Goal: Task Accomplishment & Management: Manage account settings

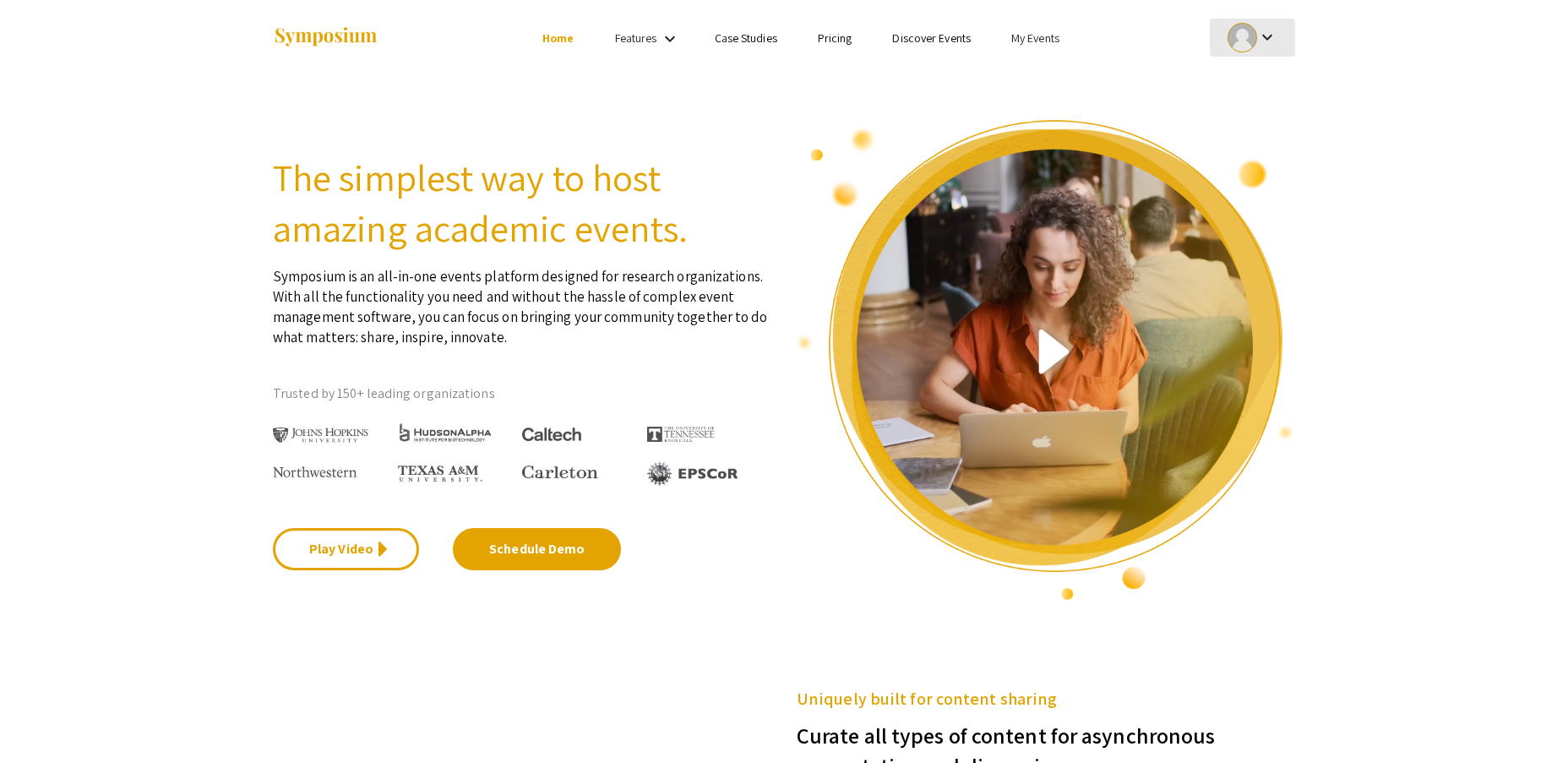
click at [1247, 38] on div at bounding box center [1242, 38] width 30 height 30
click at [1032, 38] on div at bounding box center [784, 381] width 1568 height 763
click at [1026, 37] on link "My Events" at bounding box center [1035, 38] width 48 height 15
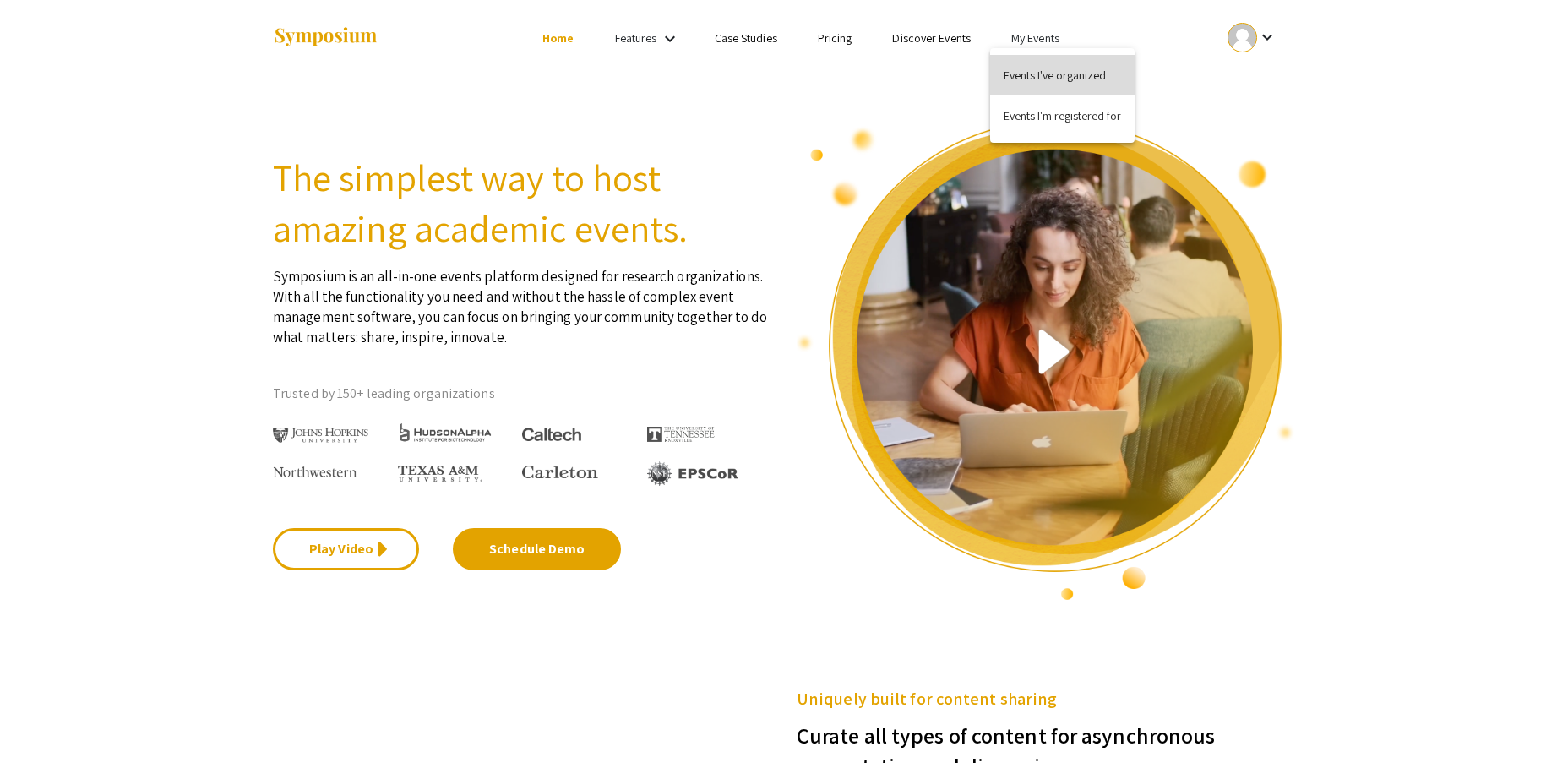
click at [1044, 79] on button "Events I've organized" at bounding box center [1063, 75] width 144 height 40
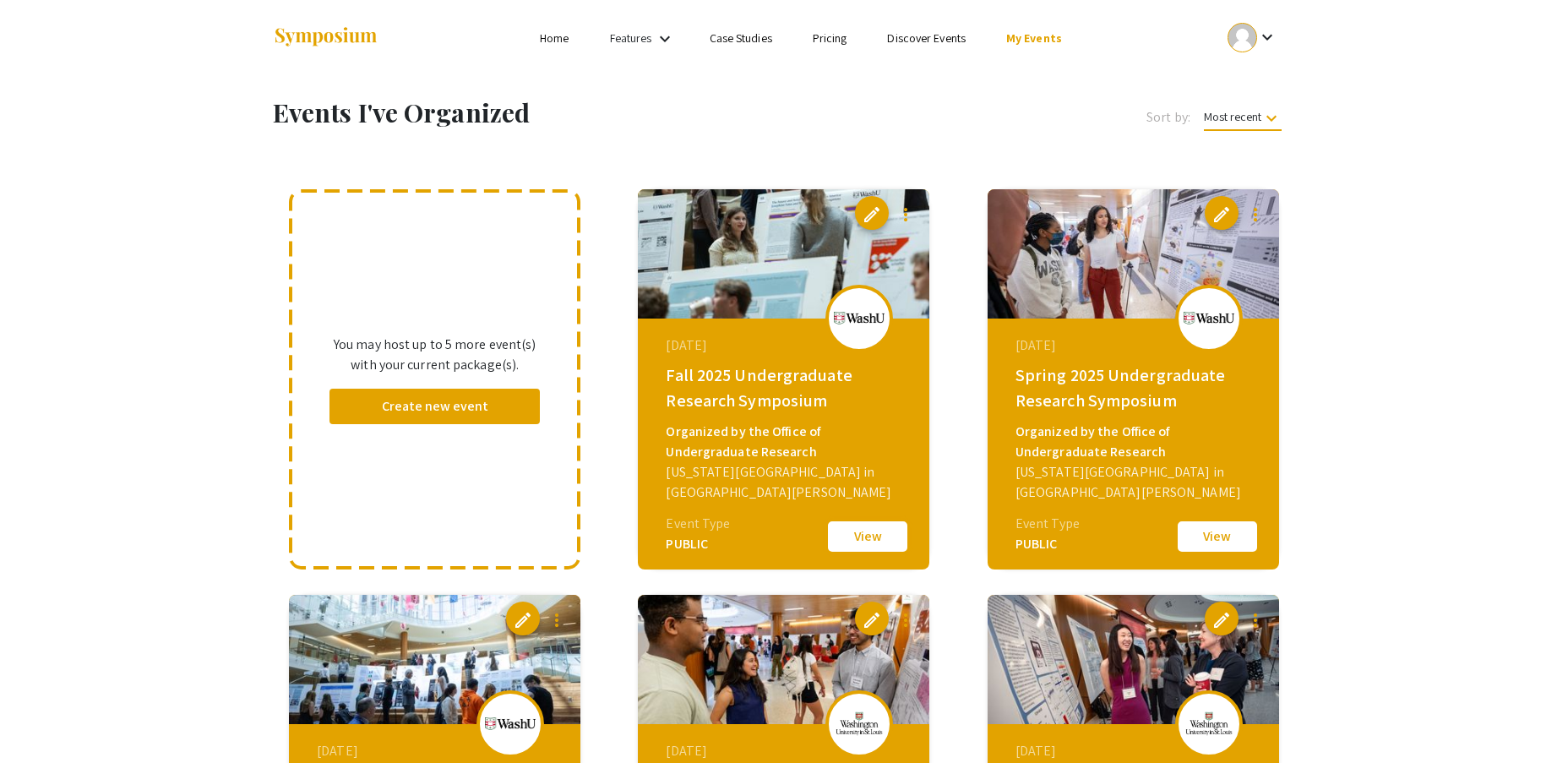
click at [863, 536] on button "View" at bounding box center [868, 537] width 85 height 36
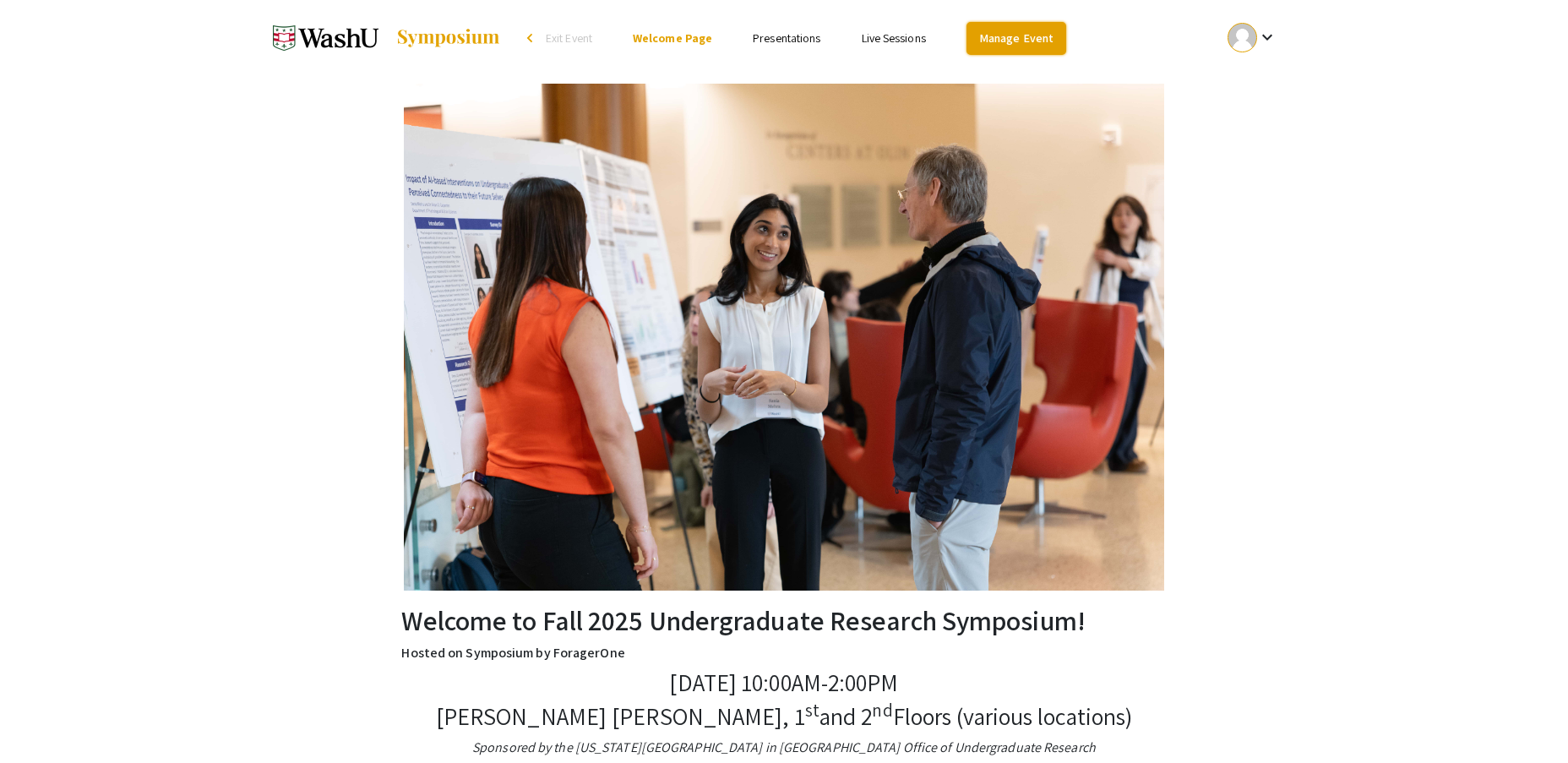
drag, startPoint x: 1005, startPoint y: 32, endPoint x: 990, endPoint y: 41, distance: 17.5
click at [1004, 32] on link "Manage Event" at bounding box center [1016, 38] width 100 height 33
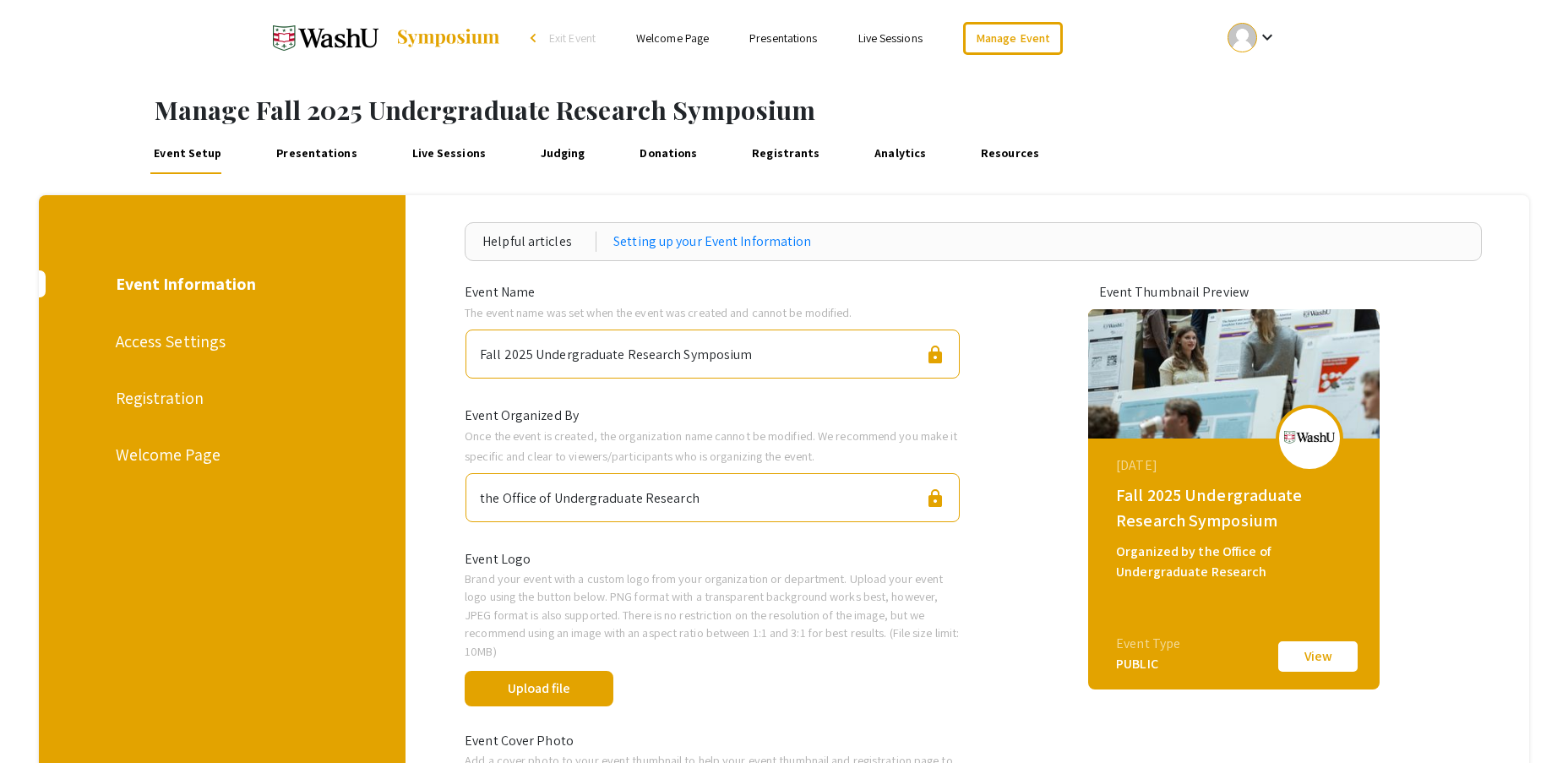
drag, startPoint x: 329, startPoint y: 154, endPoint x: 403, endPoint y: 173, distance: 76.4
click at [330, 154] on link "Presentations" at bounding box center [318, 153] width 89 height 40
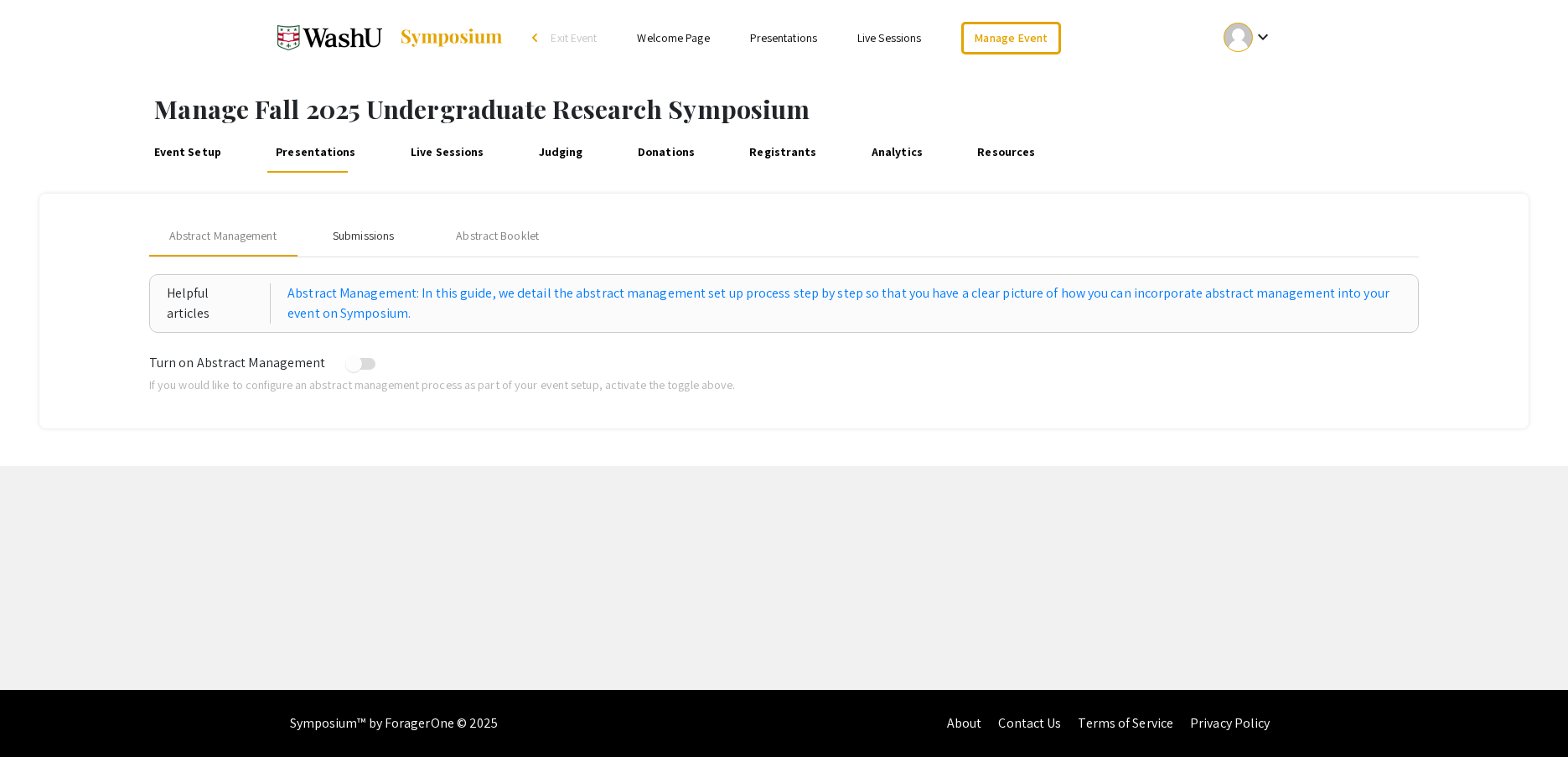
drag, startPoint x: 353, startPoint y: 236, endPoint x: 694, endPoint y: 380, distance: 370.2
click at [353, 236] on div "Submissions" at bounding box center [363, 236] width 62 height 18
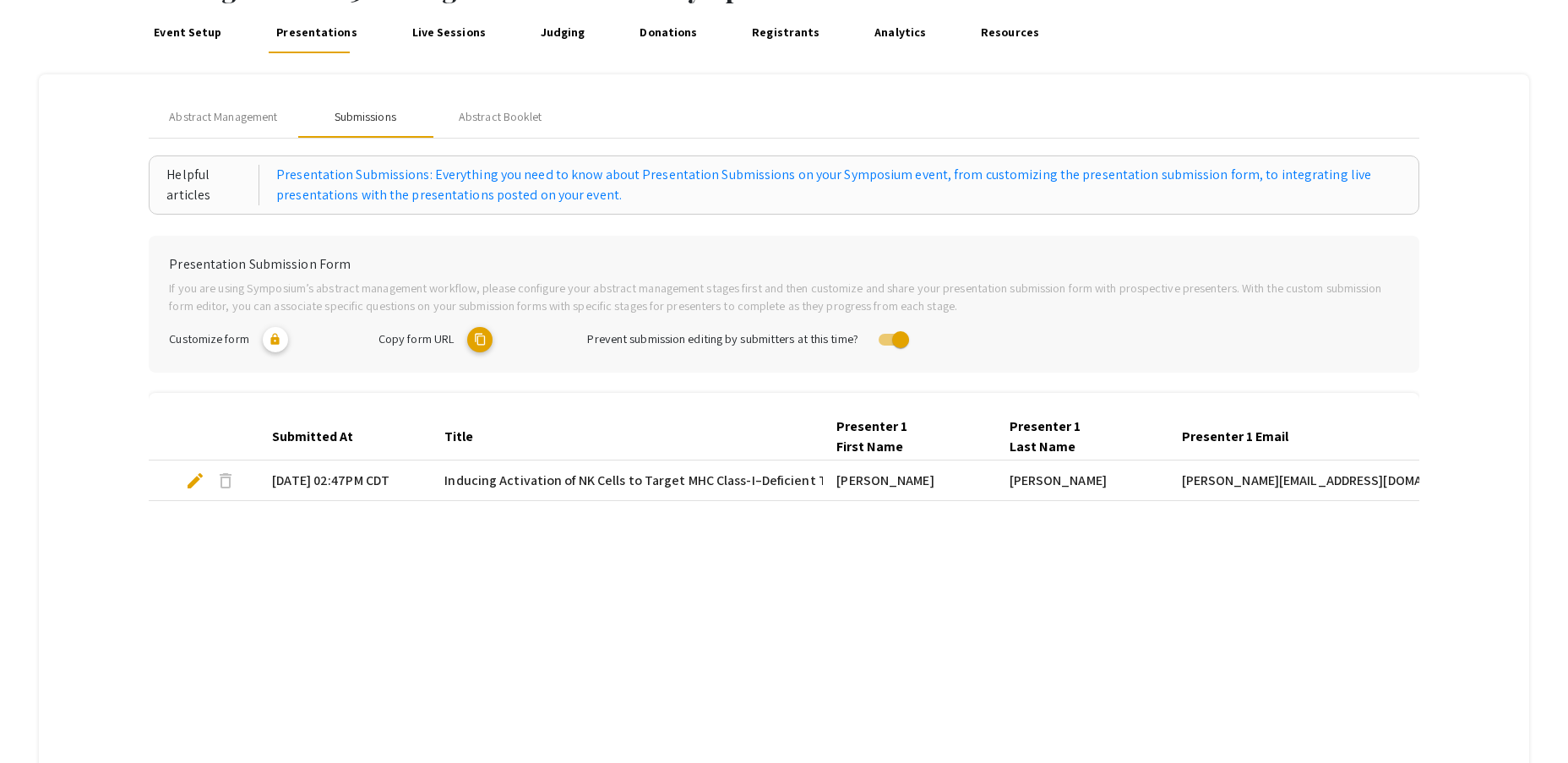
scroll to position [349, 0]
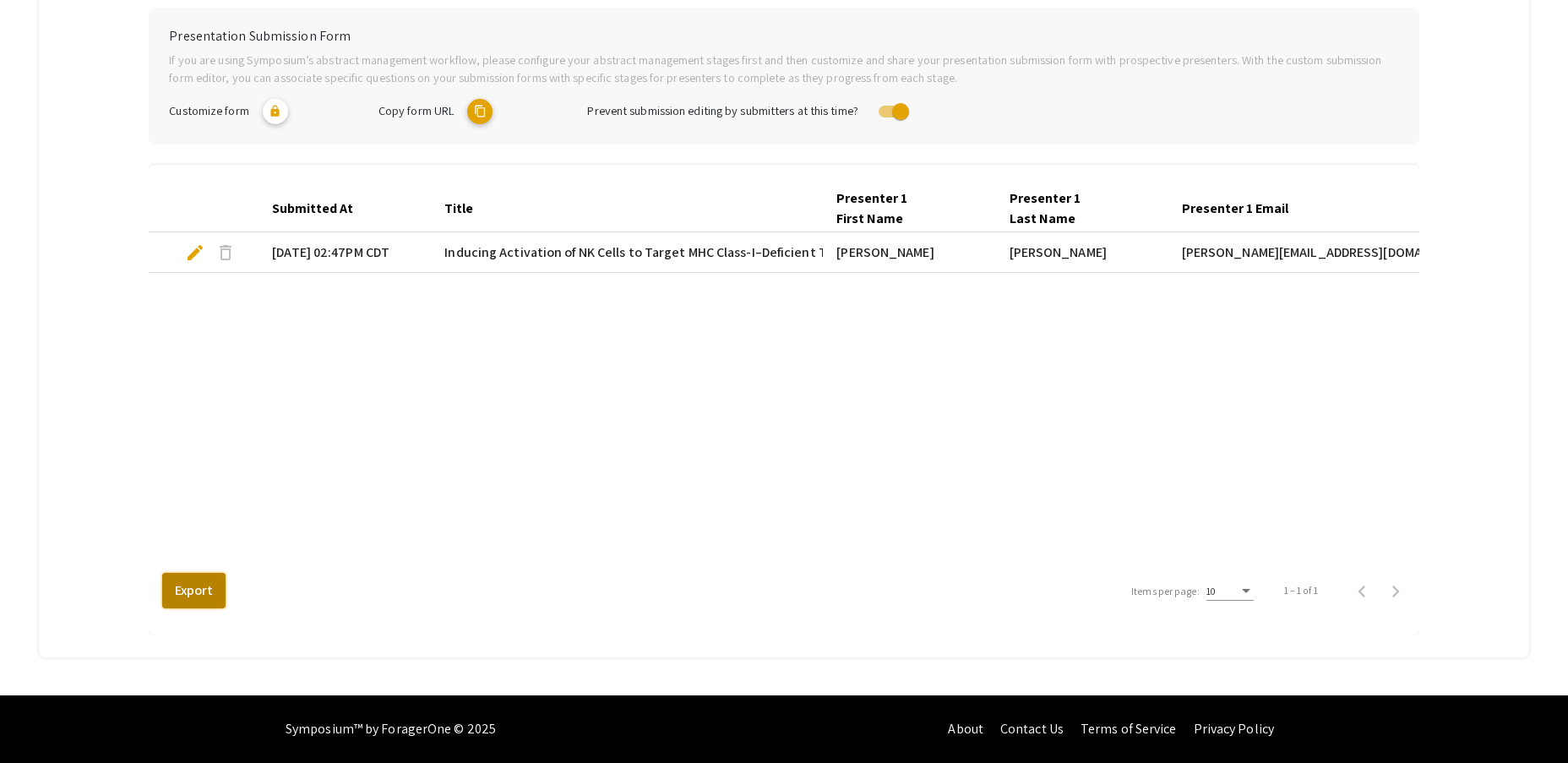
click at [213, 589] on button "Export" at bounding box center [193, 591] width 63 height 36
